Goal: Information Seeking & Learning: Find specific page/section

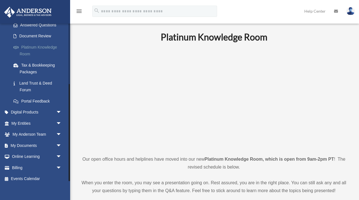
scroll to position [99, 0]
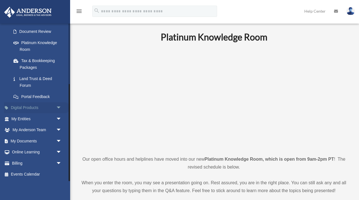
click at [58, 105] on span "arrow_drop_down" at bounding box center [61, 107] width 11 height 11
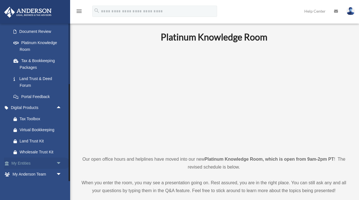
click at [56, 160] on span "arrow_drop_down" at bounding box center [61, 162] width 11 height 11
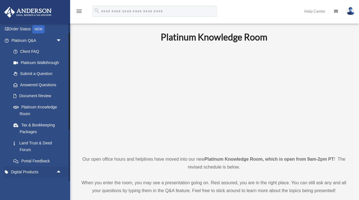
scroll to position [33, 0]
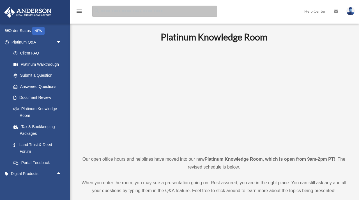
click at [121, 11] on input "search" at bounding box center [154, 11] width 125 height 11
type input "***"
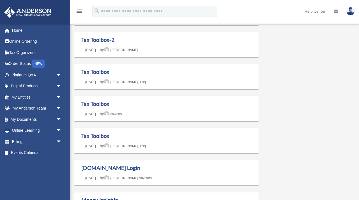
scroll to position [35, 0]
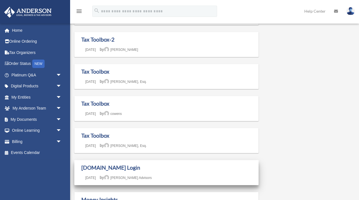
click at [92, 171] on h1 "[DOMAIN_NAME] Login" at bounding box center [166, 167] width 170 height 7
click at [93, 168] on link "Box.com Login" at bounding box center [110, 167] width 59 height 6
